Goal: Task Accomplishment & Management: Manage account settings

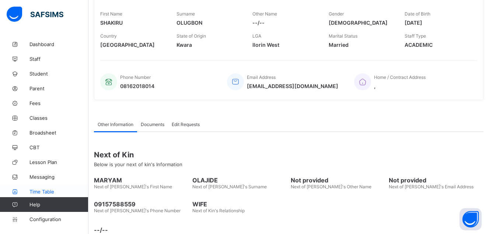
scroll to position [133, 0]
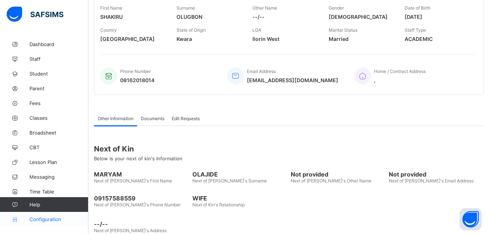
click at [36, 216] on link "Configuration" at bounding box center [44, 219] width 88 height 15
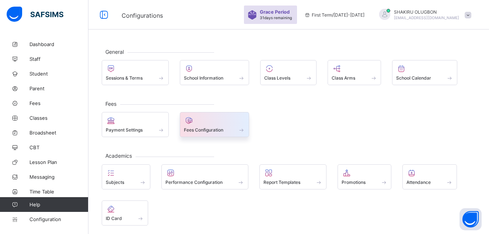
click at [208, 126] on span at bounding box center [214, 126] width 61 height 2
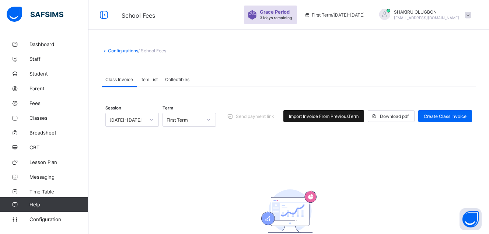
click at [346, 117] on span "Import Invoice From Previous Term" at bounding box center [324, 116] width 70 height 6
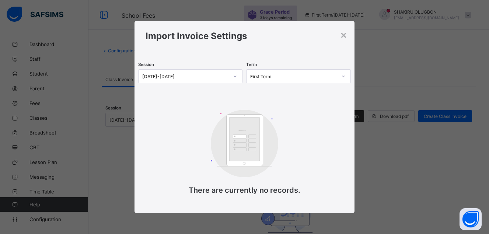
click at [238, 78] on div at bounding box center [235, 76] width 13 height 12
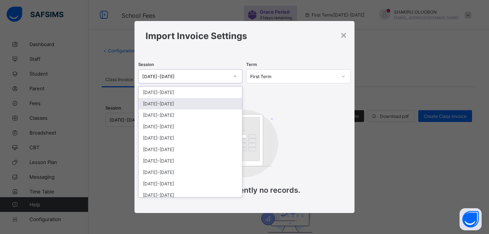
drag, startPoint x: 186, startPoint y: 110, endPoint x: 190, endPoint y: 103, distance: 7.8
click at [190, 103] on div "[DATE]-[DATE] [DATE]-[DATE] [DATE]-[DATE] [DATE]-[DATE] [DATE]-[DATE] [DATE]-[D…" at bounding box center [190, 142] width 104 height 110
click at [190, 103] on div "[DATE]-[DATE]" at bounding box center [190, 103] width 104 height 11
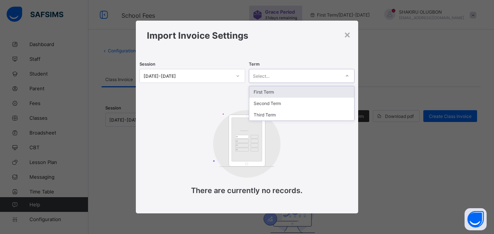
click at [301, 74] on div "Select..." at bounding box center [294, 76] width 91 height 10
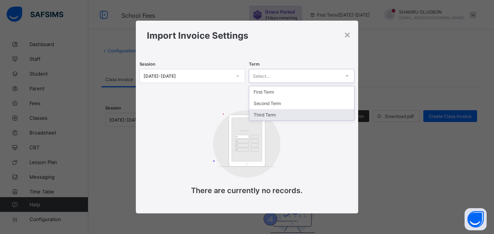
click at [268, 116] on div "Third Term" at bounding box center [301, 114] width 105 height 11
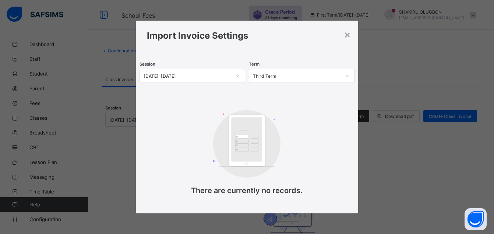
click at [312, 112] on div "Customers There are currently no records." at bounding box center [246, 156] width 147 height 107
click at [349, 79] on div at bounding box center [347, 76] width 13 height 12
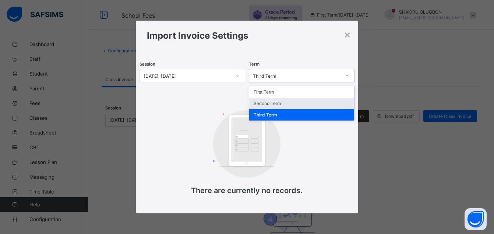
click at [306, 104] on div "Second Term" at bounding box center [301, 103] width 105 height 11
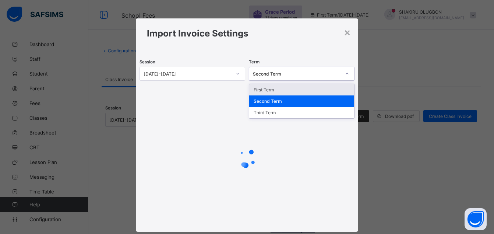
click at [328, 74] on div "Second Term" at bounding box center [297, 74] width 88 height 6
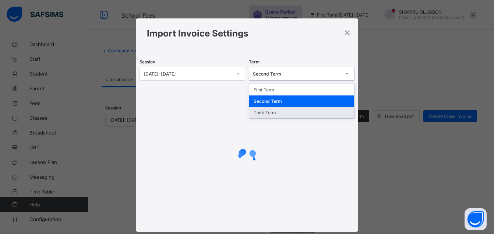
click at [318, 117] on div "Third Term" at bounding box center [301, 112] width 105 height 11
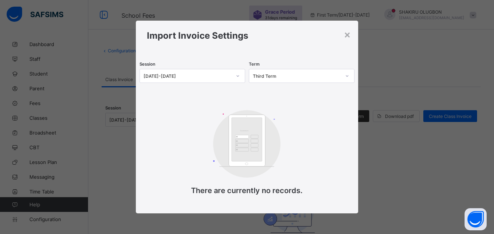
click at [310, 112] on div "Customers There are currently no records." at bounding box center [246, 156] width 147 height 107
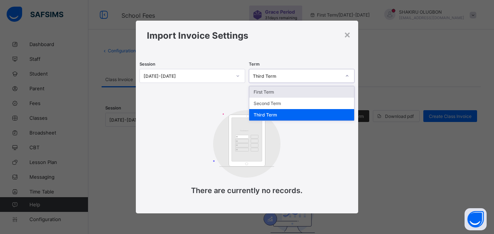
click at [320, 79] on div "Third Term" at bounding box center [294, 76] width 91 height 10
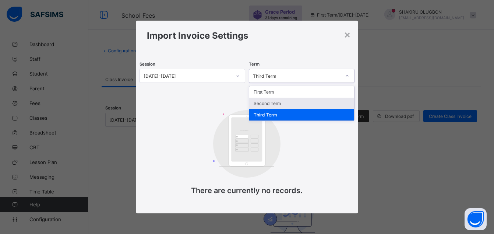
click at [282, 103] on div "Second Term" at bounding box center [301, 103] width 105 height 11
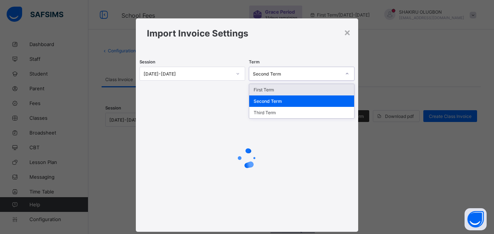
click at [314, 70] on div "Second Term" at bounding box center [294, 73] width 91 height 10
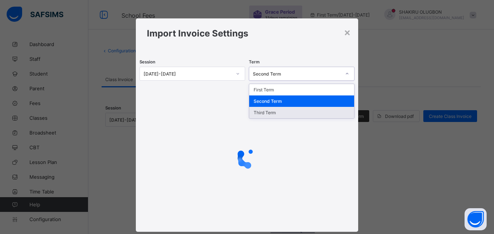
click at [278, 113] on div "Third Term" at bounding box center [301, 112] width 105 height 11
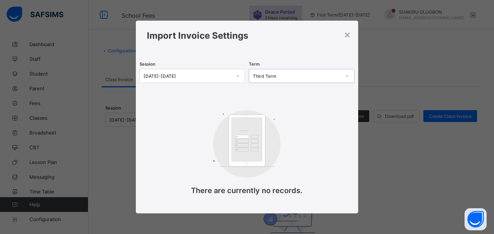
click at [262, 86] on div "Session [DATE]-[DATE] Term option Third Term, selected. 0 results available. Se…" at bounding box center [247, 131] width 222 height 162
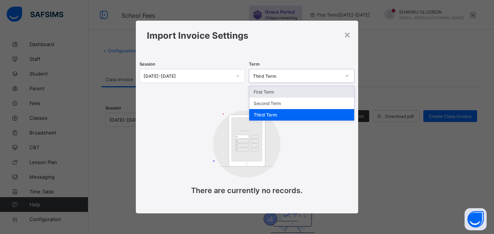
click at [296, 74] on div "Third Term" at bounding box center [297, 76] width 88 height 6
click at [274, 114] on div "Third Term" at bounding box center [301, 114] width 105 height 11
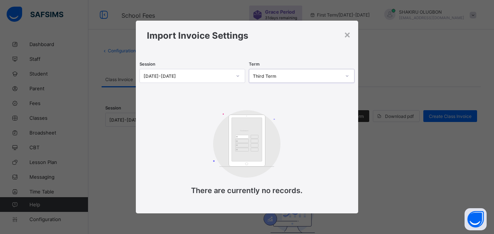
click at [239, 73] on icon at bounding box center [238, 75] width 4 height 7
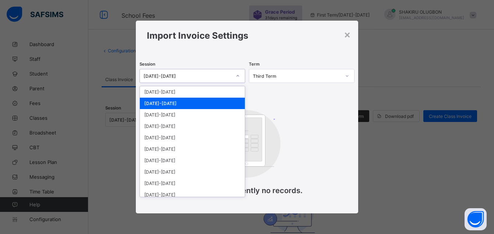
click at [203, 106] on div "[DATE]-[DATE]" at bounding box center [192, 103] width 105 height 11
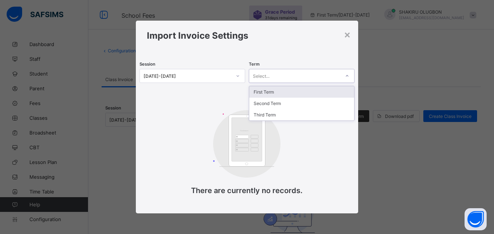
click at [305, 71] on div "Select..." at bounding box center [294, 76] width 91 height 10
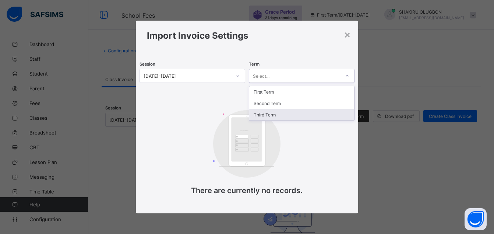
click at [288, 115] on div "Third Term" at bounding box center [301, 114] width 105 height 11
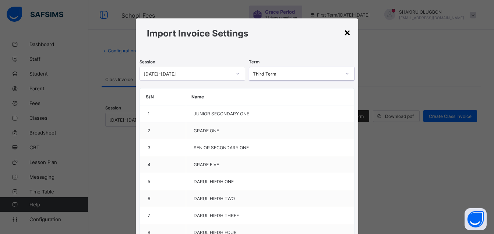
click at [344, 36] on div "×" at bounding box center [347, 32] width 7 height 13
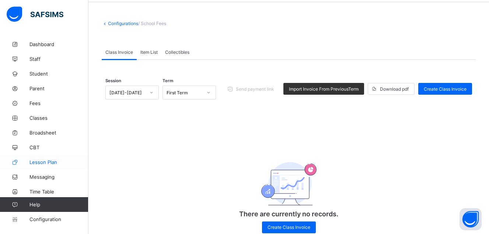
scroll to position [49, 0]
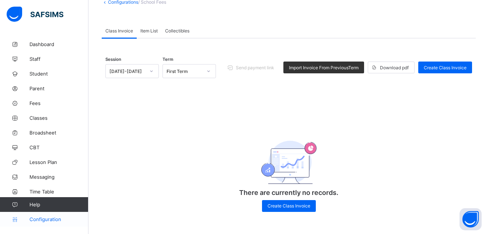
click at [46, 215] on link "Configuration" at bounding box center [44, 219] width 88 height 15
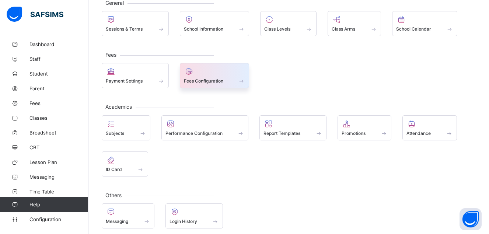
click at [213, 82] on span "Fees Configuration" at bounding box center [203, 81] width 39 height 6
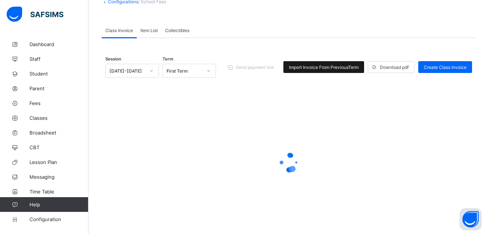
click at [332, 64] on span "Import Invoice From Previous Term" at bounding box center [324, 67] width 70 height 6
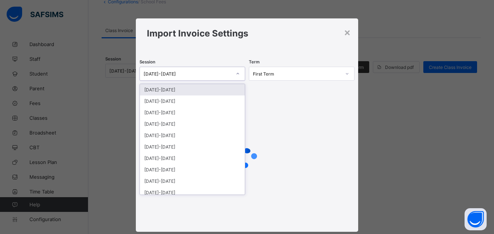
click at [180, 78] on div "[DATE]-[DATE]" at bounding box center [185, 73] width 91 height 10
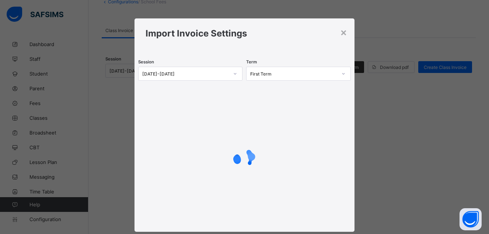
click at [347, 28] on div "Import Invoice Settings" at bounding box center [244, 33] width 220 height 30
click at [345, 32] on div "×" at bounding box center [343, 32] width 7 height 13
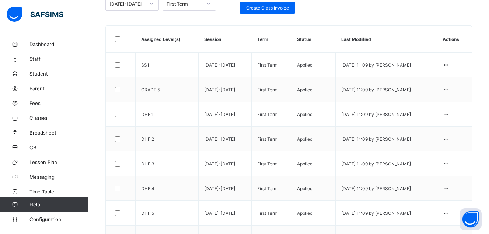
scroll to position [108, 0]
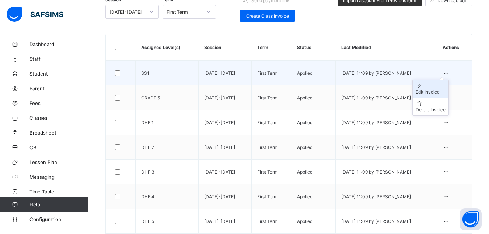
click at [445, 91] on div "Edit Invoice" at bounding box center [430, 92] width 30 height 6
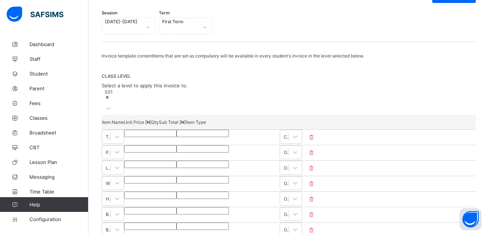
scroll to position [94, 0]
click at [176, 134] on input "******" at bounding box center [150, 133] width 52 height 7
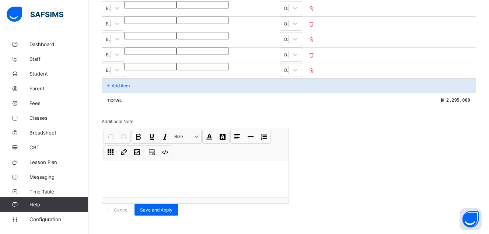
scroll to position [373, 0]
